Goal: Task Accomplishment & Management: Use online tool/utility

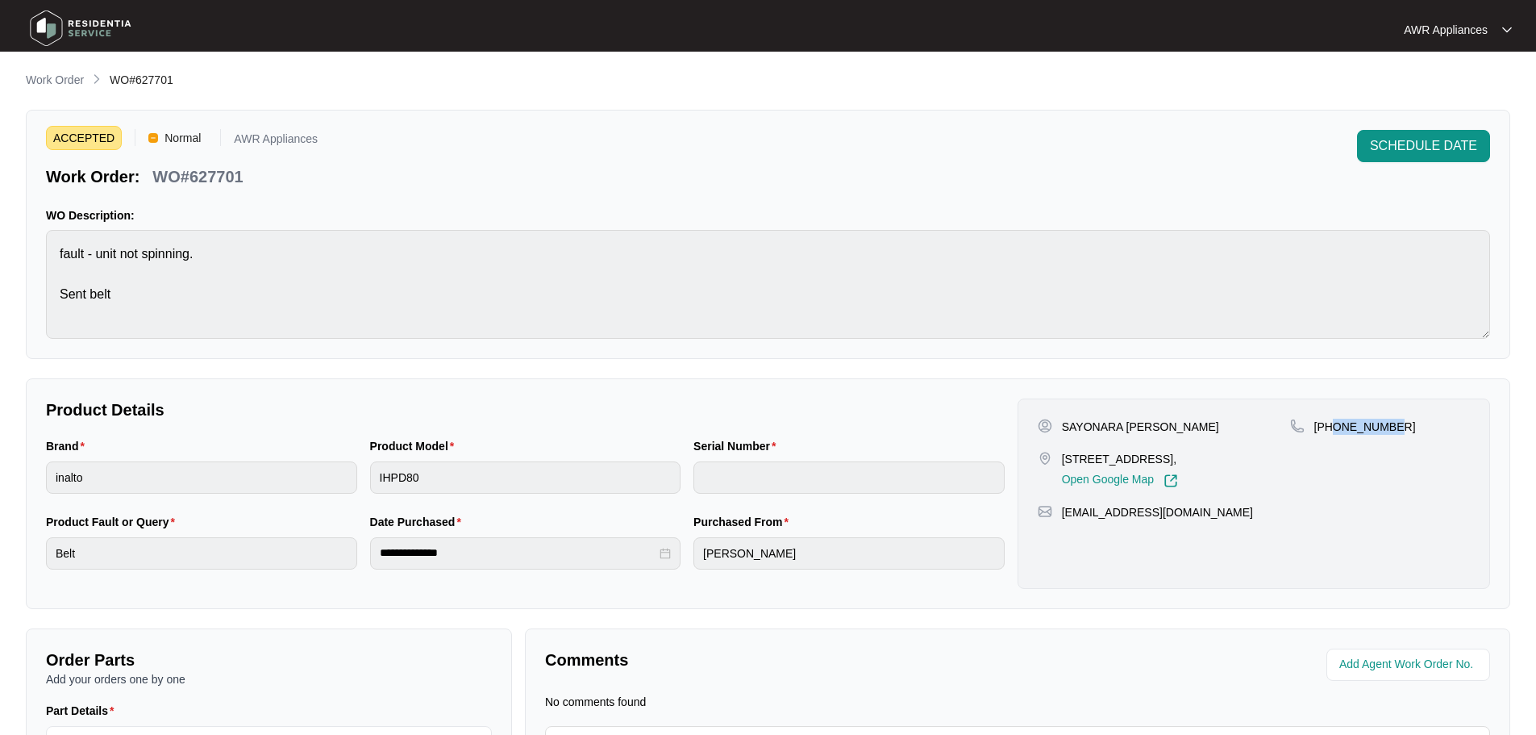
click at [44, 32] on img at bounding box center [80, 28] width 113 height 48
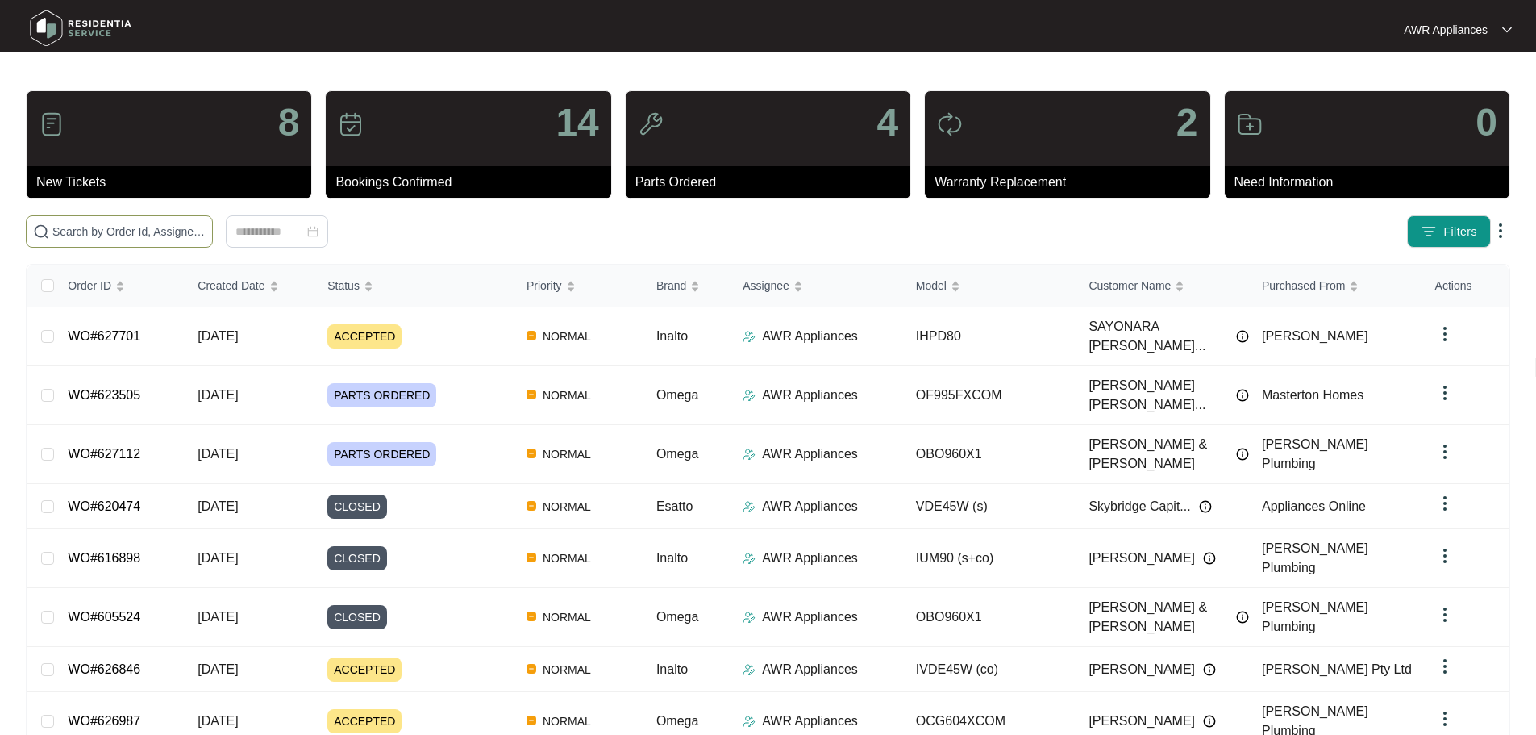
paste input "623505"
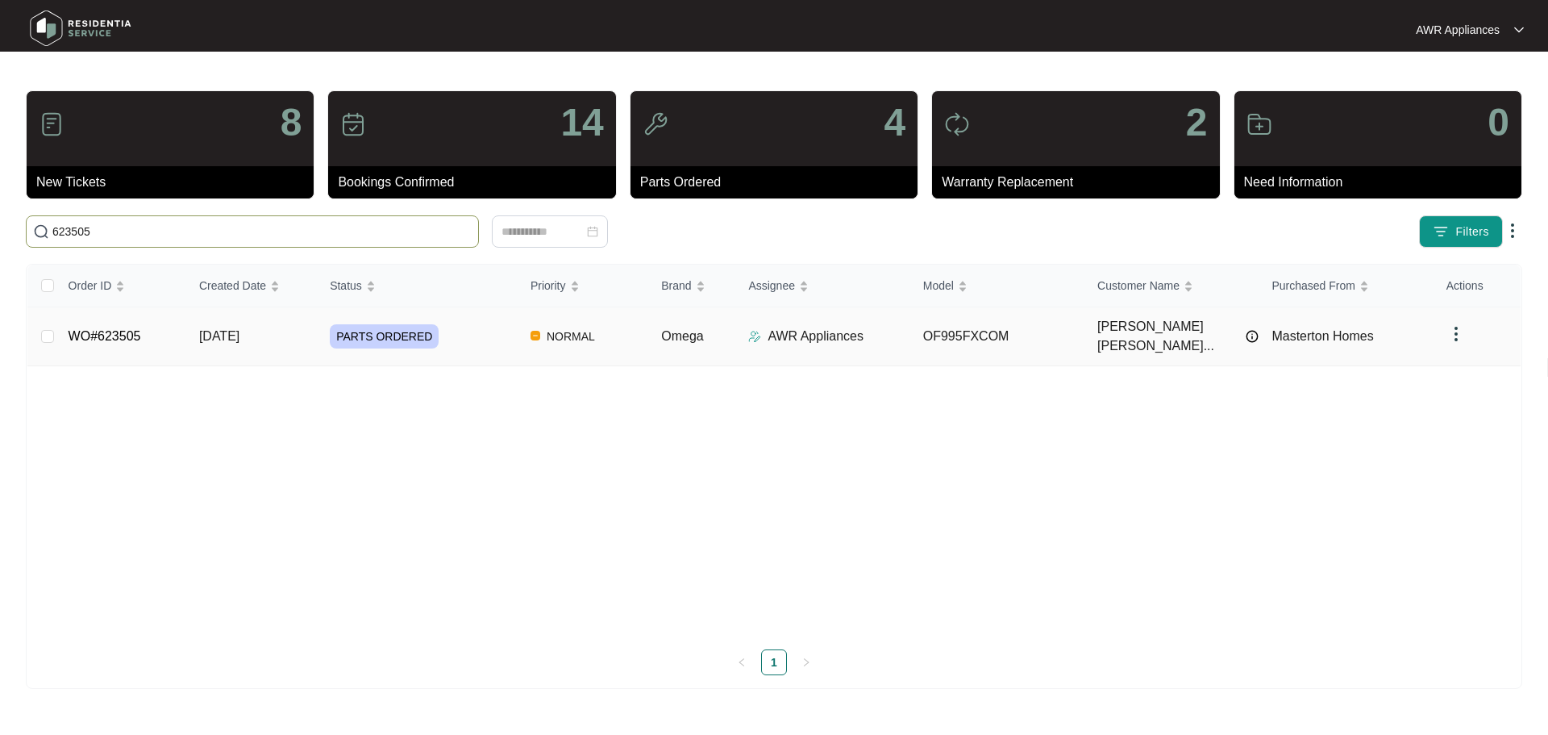
type input "623505"
drag, startPoint x: 200, startPoint y: 323, endPoint x: 218, endPoint y: 302, distance: 28.1
click at [200, 329] on span "[DATE]" at bounding box center [219, 336] width 40 height 14
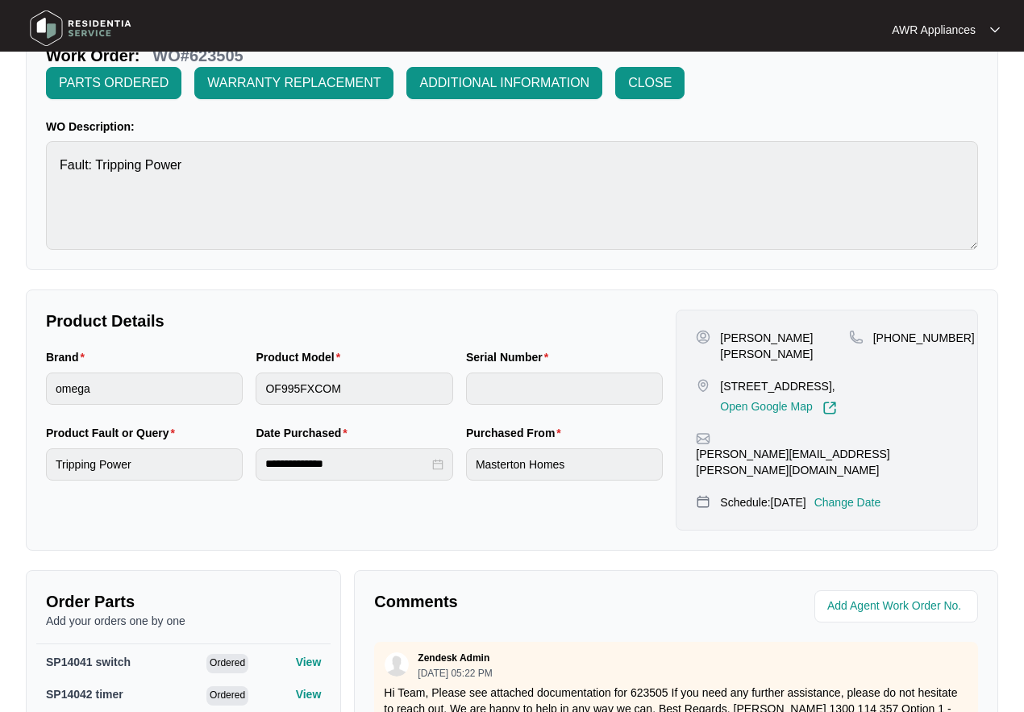
scroll to position [406, 0]
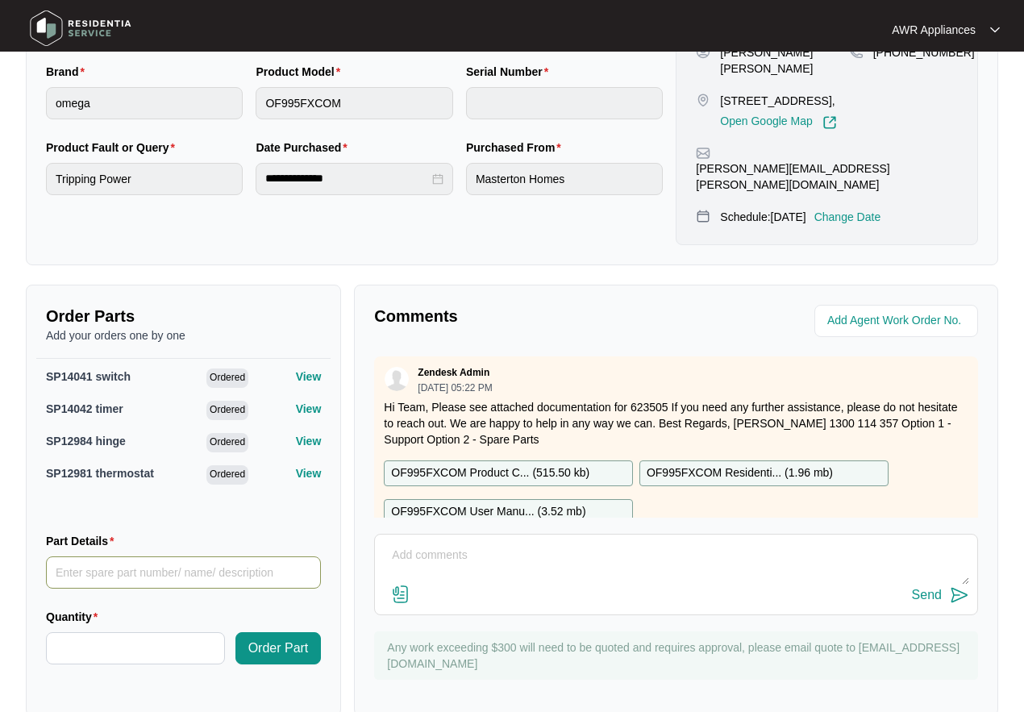
click at [107, 556] on input "Part Details" at bounding box center [183, 572] width 275 height 32
type input "SP18678"
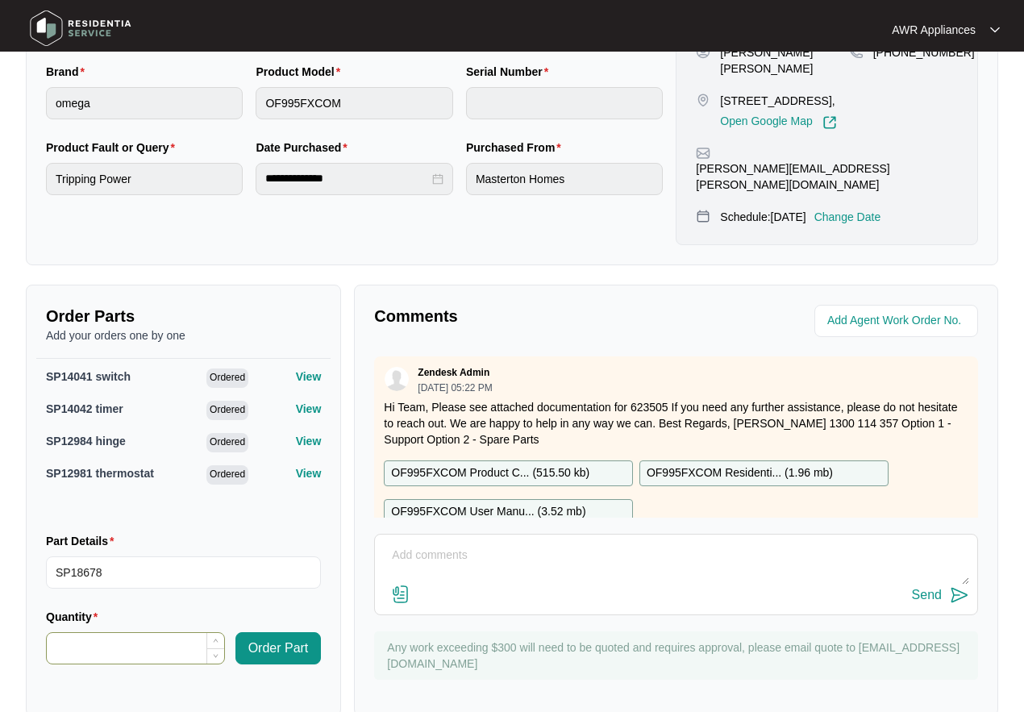
click at [98, 633] on input "Quantity" at bounding box center [135, 648] width 177 height 31
type input "*"
click at [269, 639] on span "Order Part" at bounding box center [278, 648] width 60 height 19
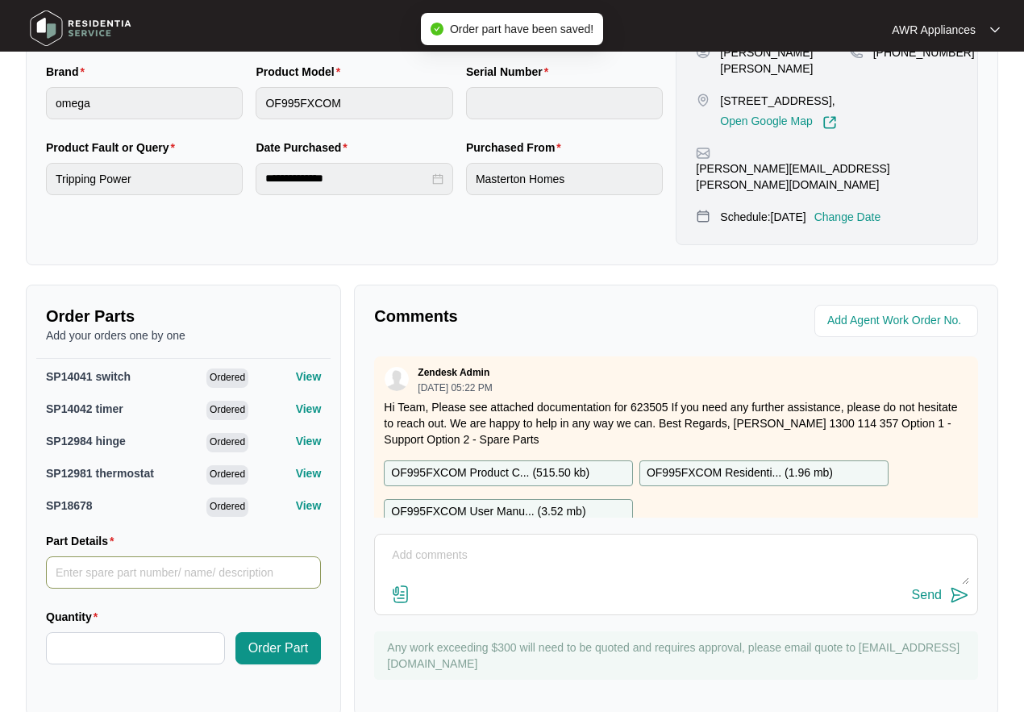
click at [87, 556] on input "Part Details" at bounding box center [183, 572] width 275 height 32
paste input "SP12979"
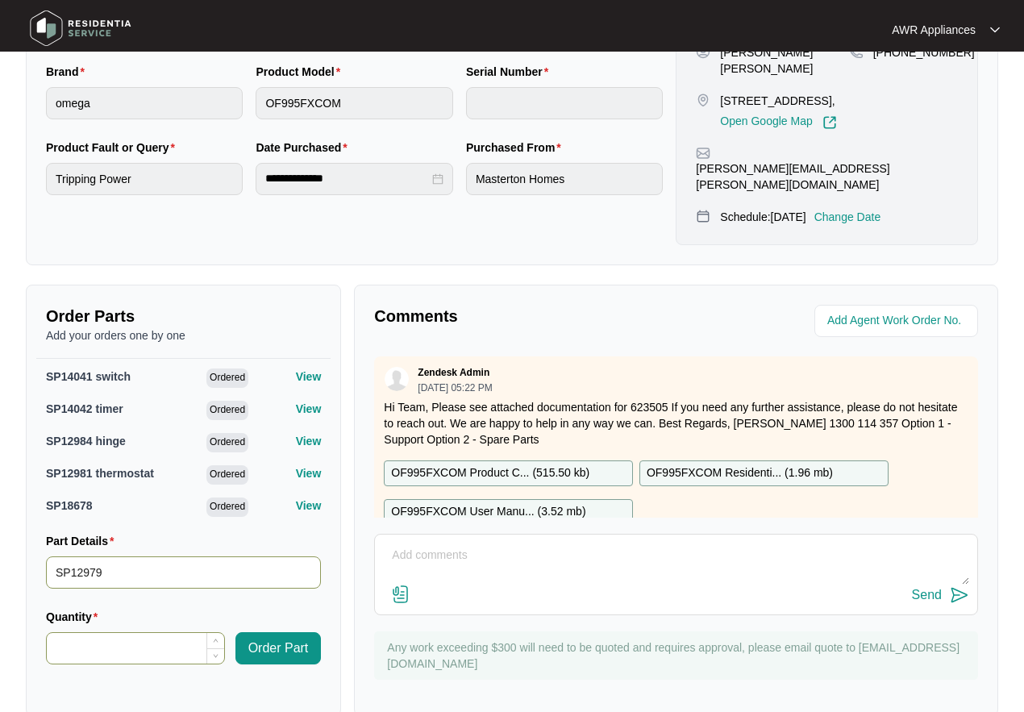
type input "SP12979"
click at [84, 633] on input "Quantity" at bounding box center [135, 648] width 177 height 31
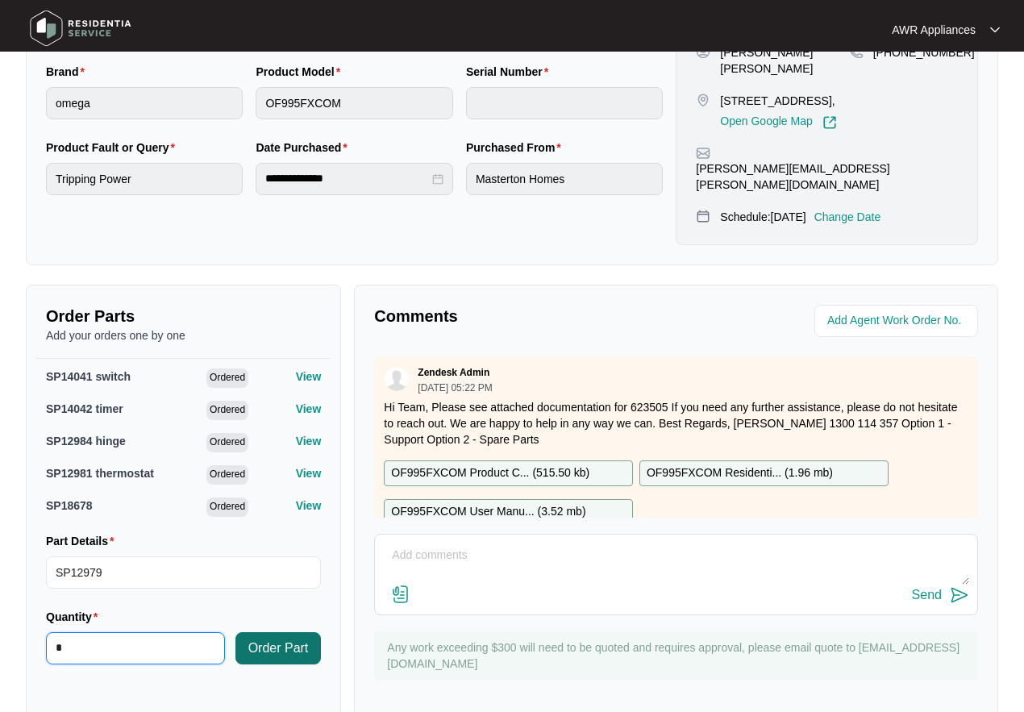
type input "*"
click at [285, 639] on span "Order Part" at bounding box center [278, 648] width 60 height 19
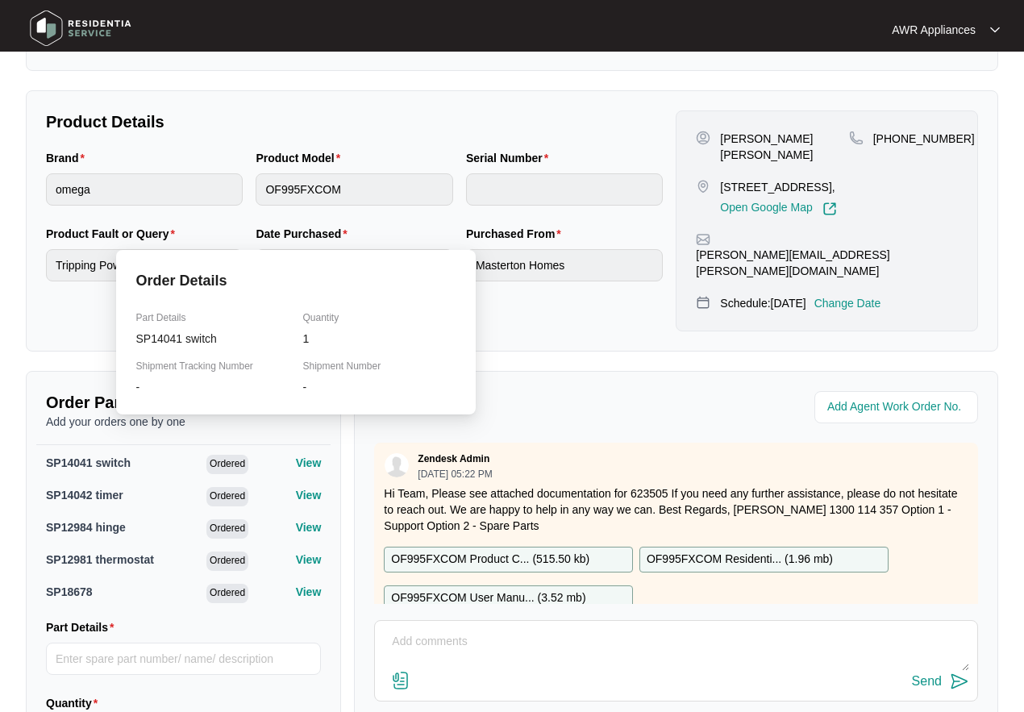
scroll to position [3, 0]
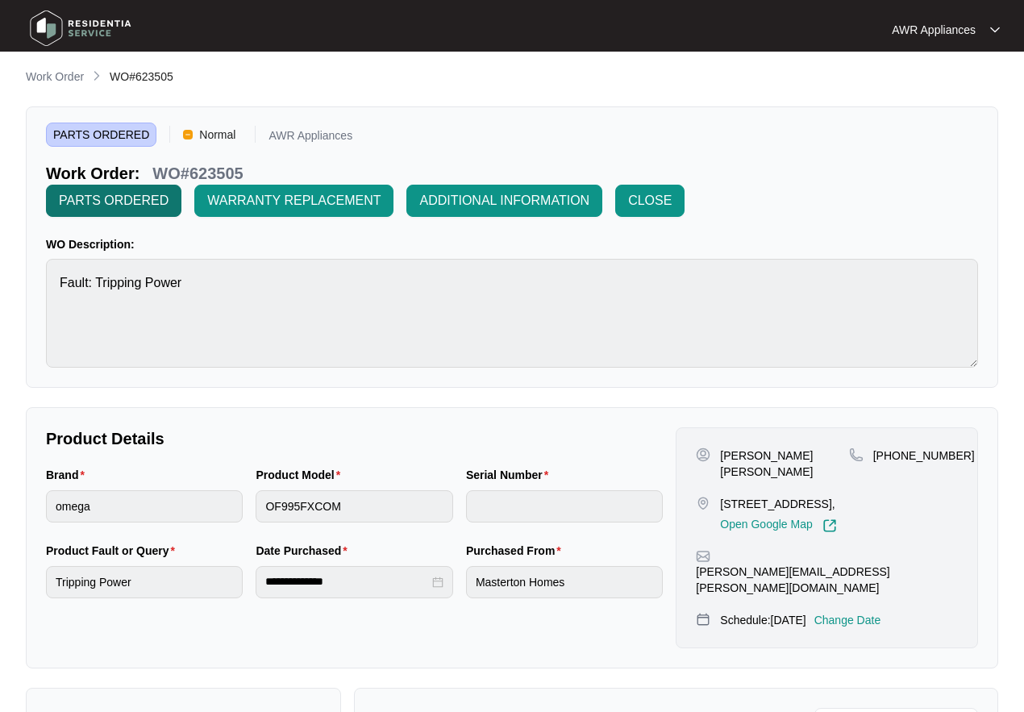
click at [104, 202] on span "PARTS ORDERED" at bounding box center [114, 200] width 110 height 19
click at [118, 200] on span "PARTS ORDERED" at bounding box center [114, 200] width 110 height 19
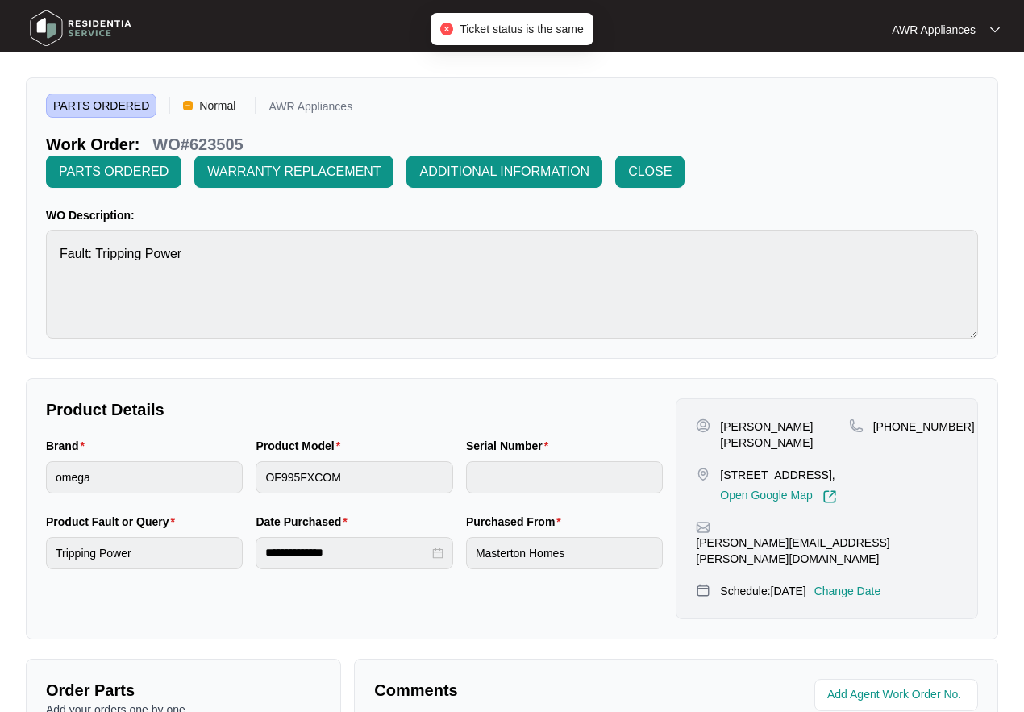
scroll to position [406, 0]
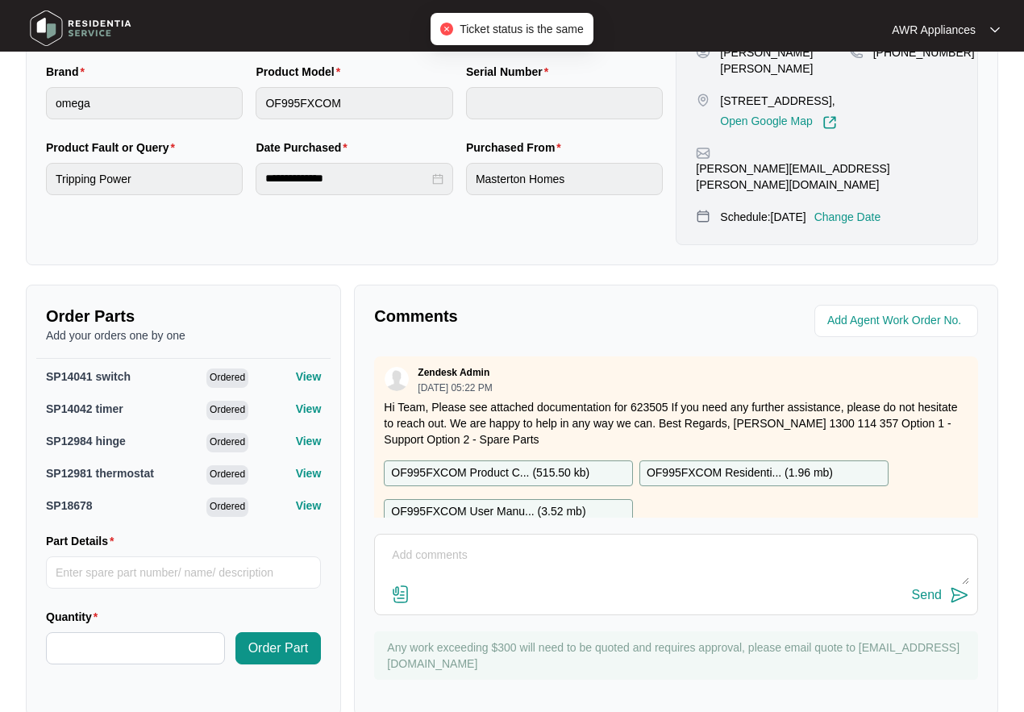
click at [439, 543] on textarea at bounding box center [676, 564] width 586 height 42
type textarea "Correct parts ordered"
click at [928, 588] on div "Send" at bounding box center [927, 595] width 30 height 15
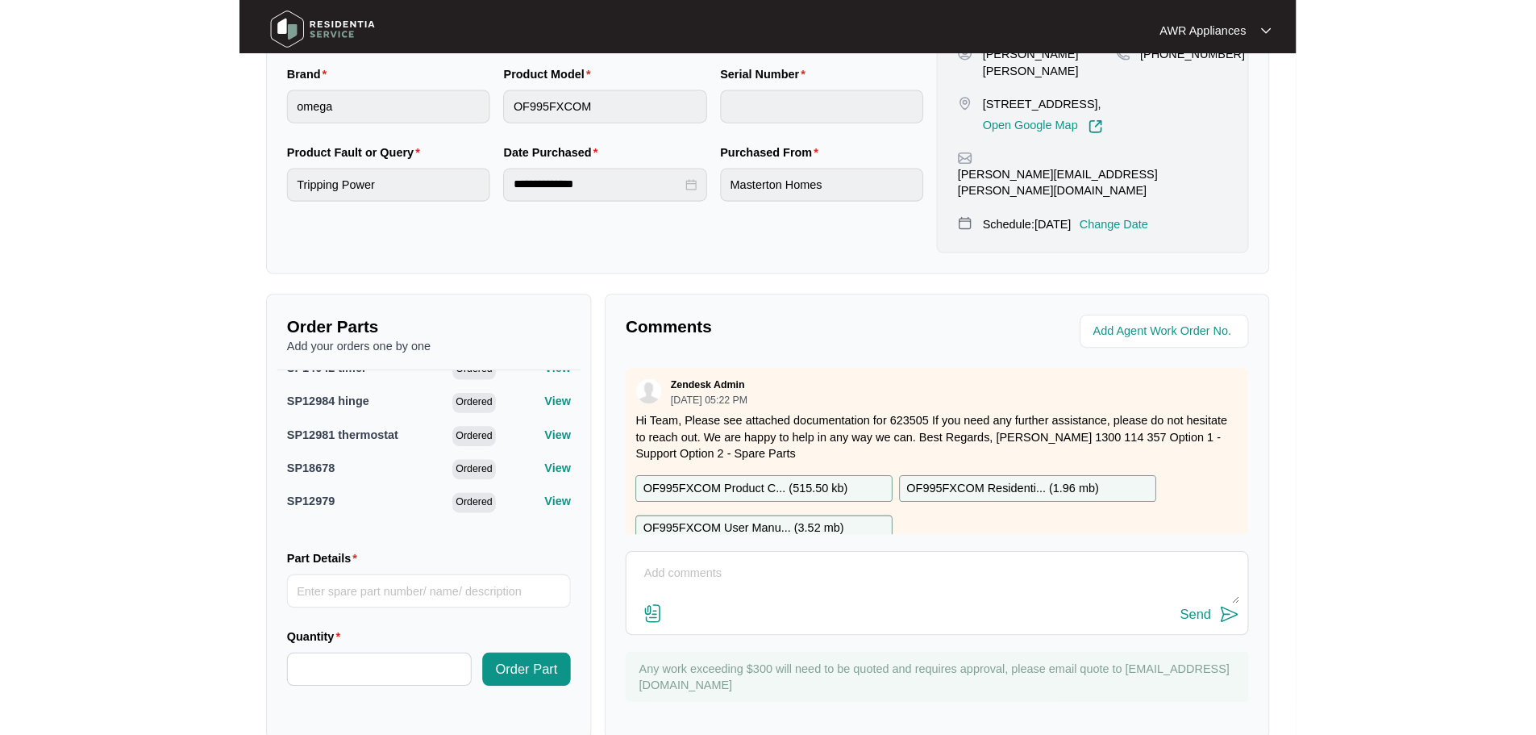
scroll to position [339, 0]
